Goal: Information Seeking & Learning: Learn about a topic

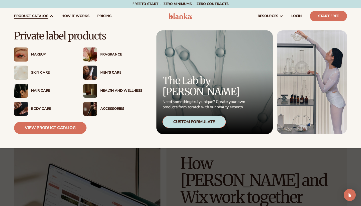
click at [43, 90] on div "Hair Care" at bounding box center [52, 91] width 42 height 4
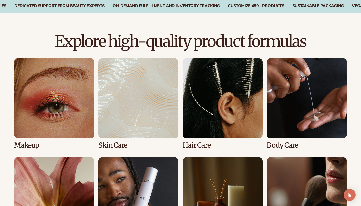
scroll to position [320, 0]
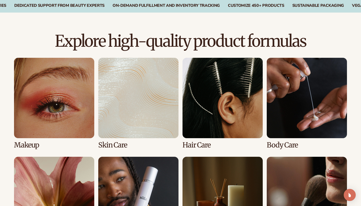
click at [224, 80] on link "3 / 8" at bounding box center [223, 103] width 80 height 91
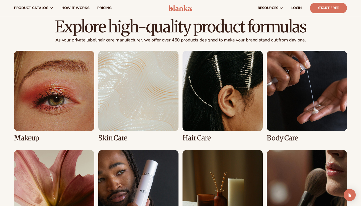
scroll to position [334, 0]
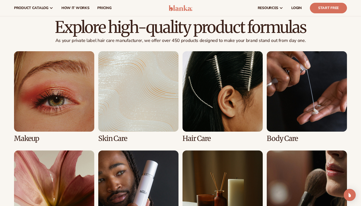
click at [62, 92] on link "1 / 8" at bounding box center [54, 96] width 80 height 91
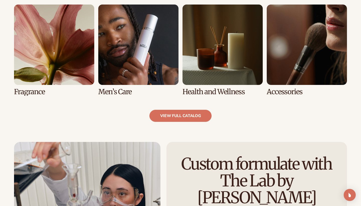
scroll to position [473, 0]
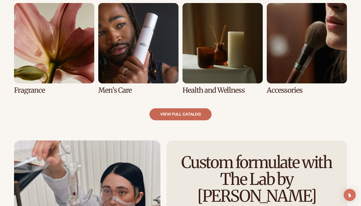
click at [180, 113] on link "view full catalog" at bounding box center [180, 114] width 62 height 12
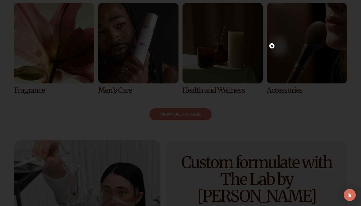
click at [272, 47] on circle at bounding box center [271, 45] width 5 height 5
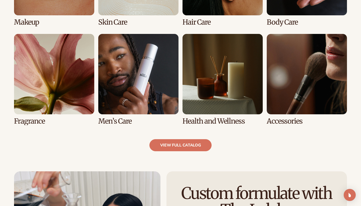
scroll to position [443, 0]
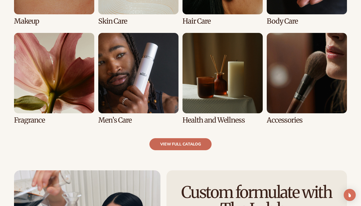
click at [203, 141] on link "view full catalog" at bounding box center [180, 144] width 62 height 12
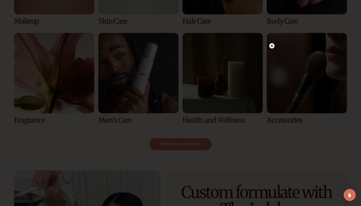
click at [273, 46] on circle at bounding box center [271, 45] width 5 height 5
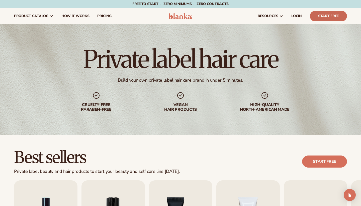
click at [335, 16] on link "Start Free" at bounding box center [328, 16] width 37 height 11
click at [179, 17] on img at bounding box center [181, 16] width 24 height 6
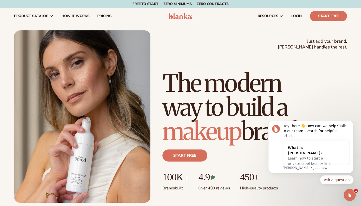
click at [348, 107] on div "Just add your brand. Blanka handles the rest. beauty,skin care,wellness,makeup …" at bounding box center [180, 116] width 361 height 172
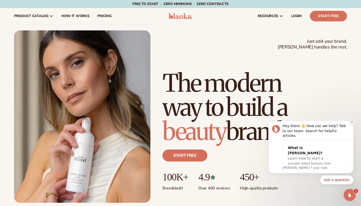
click at [352, 123] on icon "Dismiss notification" at bounding box center [352, 121] width 3 height 3
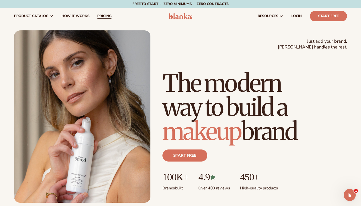
click at [108, 15] on span "pricing" at bounding box center [104, 16] width 14 height 4
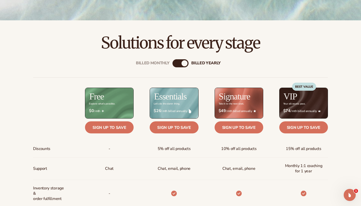
scroll to position [135, 0]
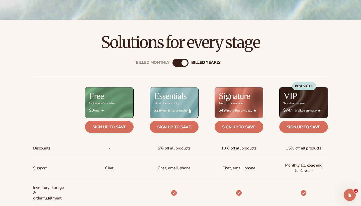
click at [182, 63] on div "billed Yearly" at bounding box center [185, 63] width 6 height 6
click at [186, 63] on div "billed Yearly" at bounding box center [185, 63] width 6 height 6
click at [178, 63] on div "Billed Monthly" at bounding box center [176, 63] width 6 height 6
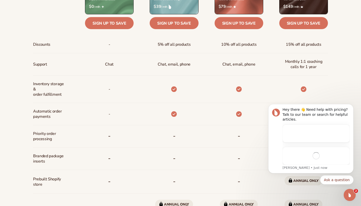
scroll to position [0, 0]
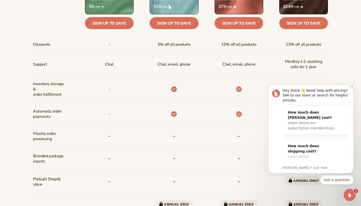
click at [353, 86] on icon "Dismiss notification" at bounding box center [352, 86] width 3 height 3
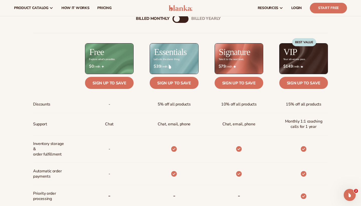
scroll to position [178, 0]
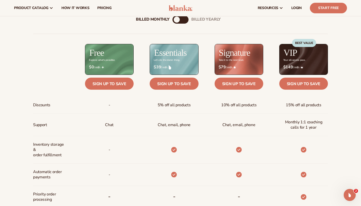
click at [183, 21] on div "billed Yearly" at bounding box center [186, 20] width 6 height 6
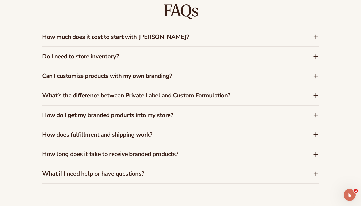
scroll to position [734, 0]
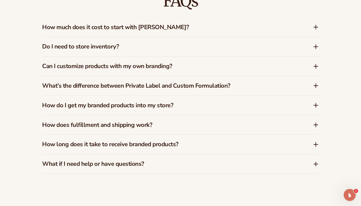
click at [316, 63] on icon at bounding box center [316, 66] width 6 height 6
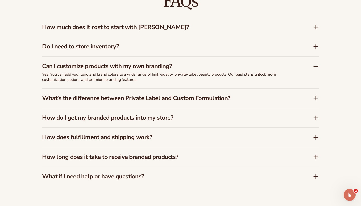
click at [316, 155] on icon at bounding box center [316, 157] width 0 height 4
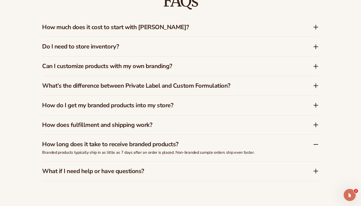
click at [316, 123] on icon at bounding box center [316, 125] width 0 height 4
